Goal: Find specific page/section: Find specific page/section

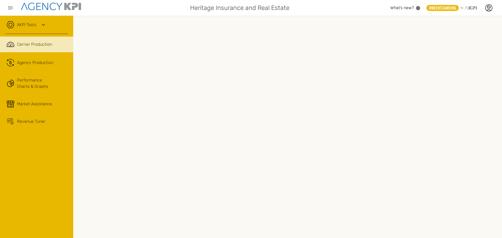
click at [44, 26] on icon at bounding box center [43, 25] width 6 height 6
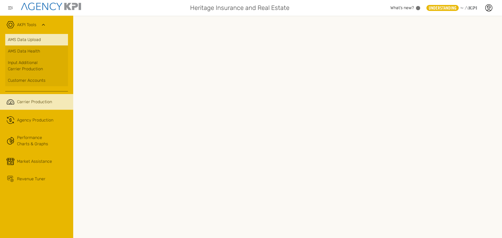
click at [27, 41] on link "AMS Data Upload" at bounding box center [36, 39] width 63 height 11
